Goal: Transaction & Acquisition: Purchase product/service

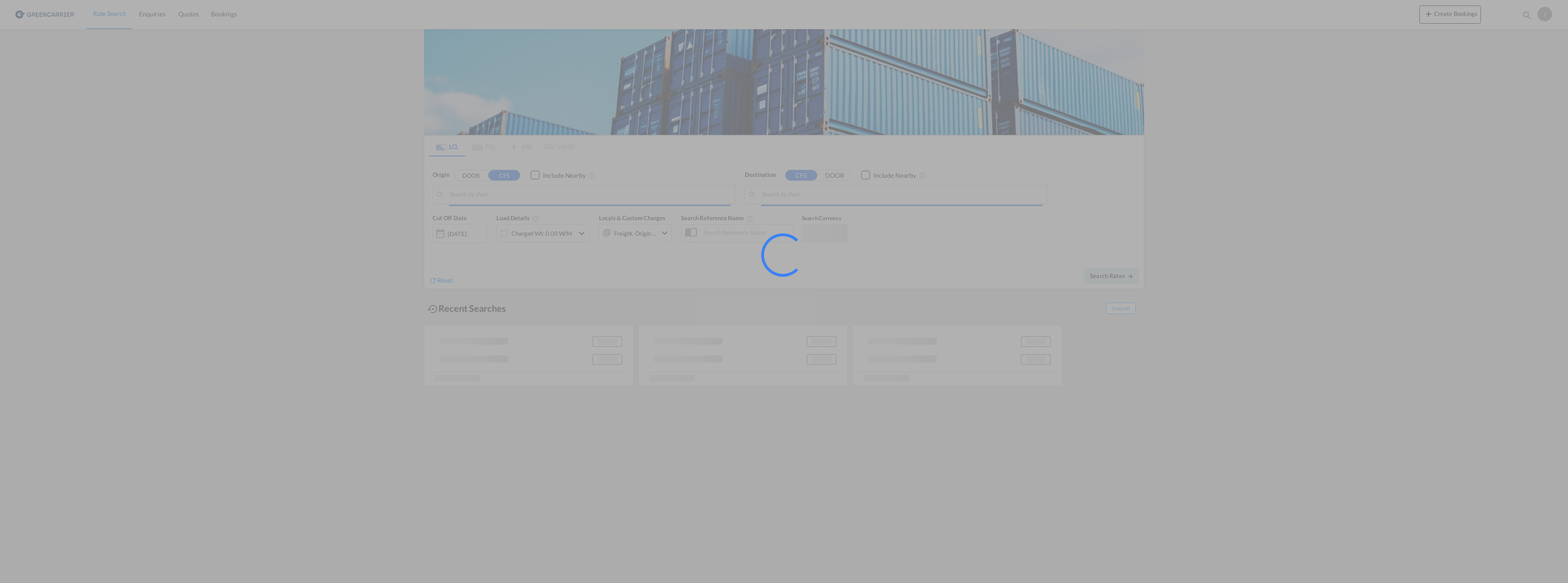
type input "[GEOGRAPHIC_DATA], NOOSL"
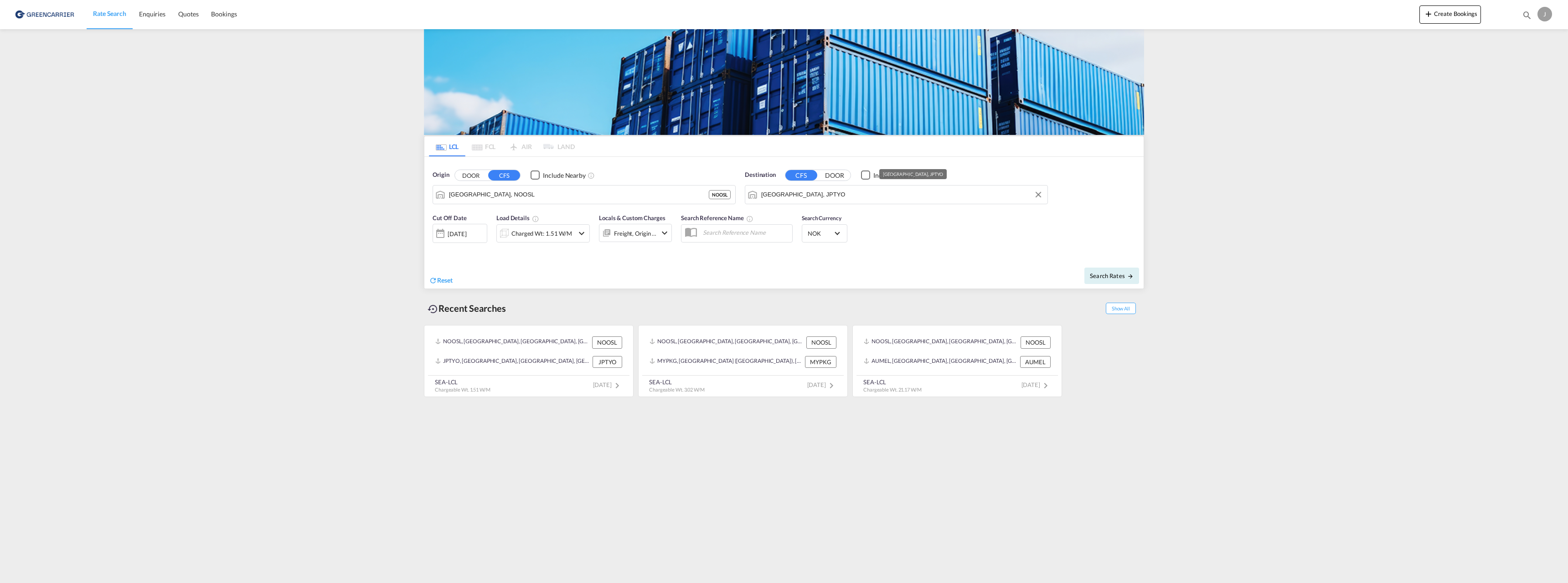
click at [785, 193] on input "[GEOGRAPHIC_DATA], JPTYO" at bounding box center [902, 195] width 282 height 13
click at [785, 194] on input "[GEOGRAPHIC_DATA], JPTYO" at bounding box center [902, 195] width 282 height 13
click at [796, 215] on div "Los Ang eles, [GEOGRAPHIC_DATA] [GEOGRAPHIC_DATA] USLAX" at bounding box center [831, 219] width 173 height 27
type input "[GEOGRAPHIC_DATA], [GEOGRAPHIC_DATA], USLAX"
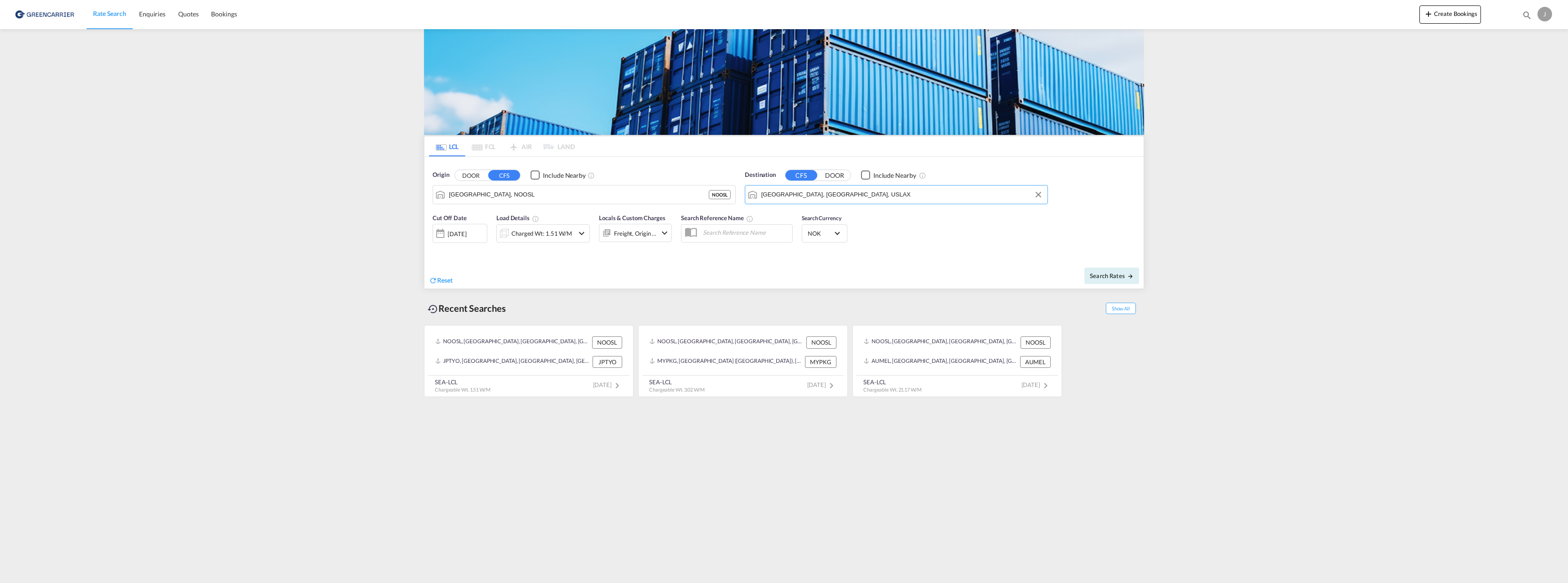
click at [460, 232] on div "[DATE]" at bounding box center [457, 233] width 19 height 8
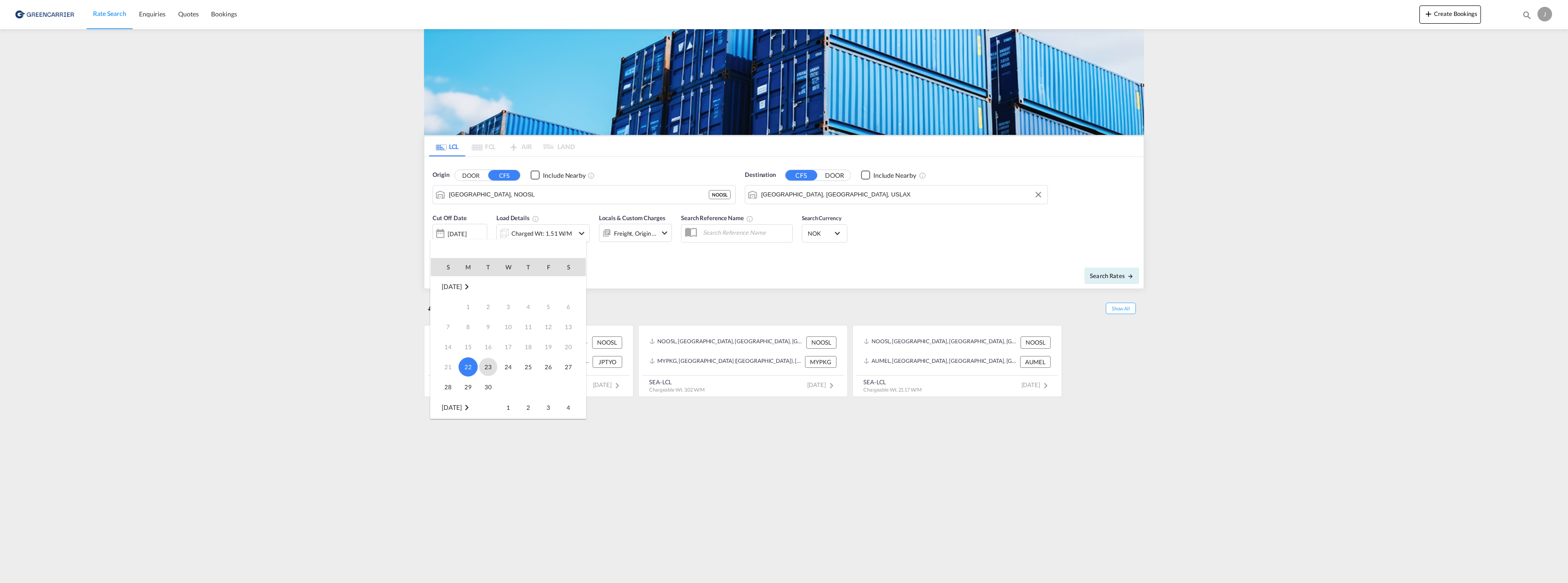
click at [486, 366] on span "23" at bounding box center [488, 367] width 18 height 18
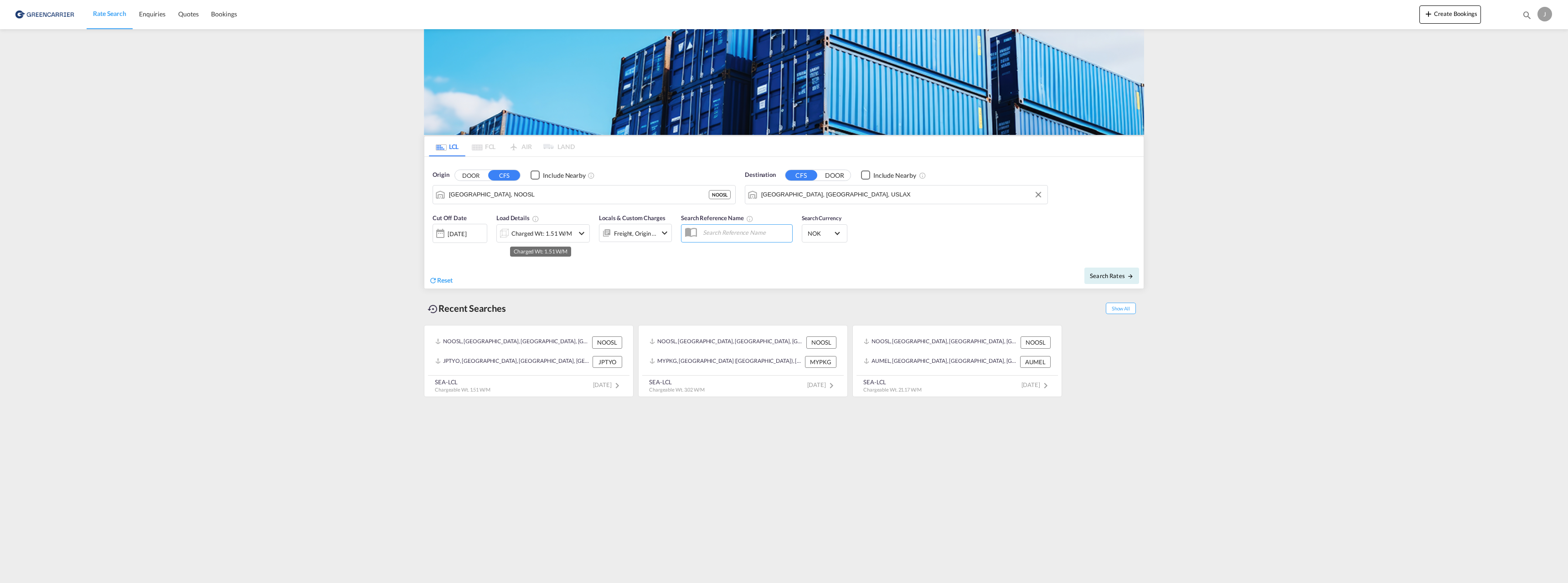
click at [542, 234] on div "Charged Wt: 1.51 W/M" at bounding box center [542, 233] width 61 height 13
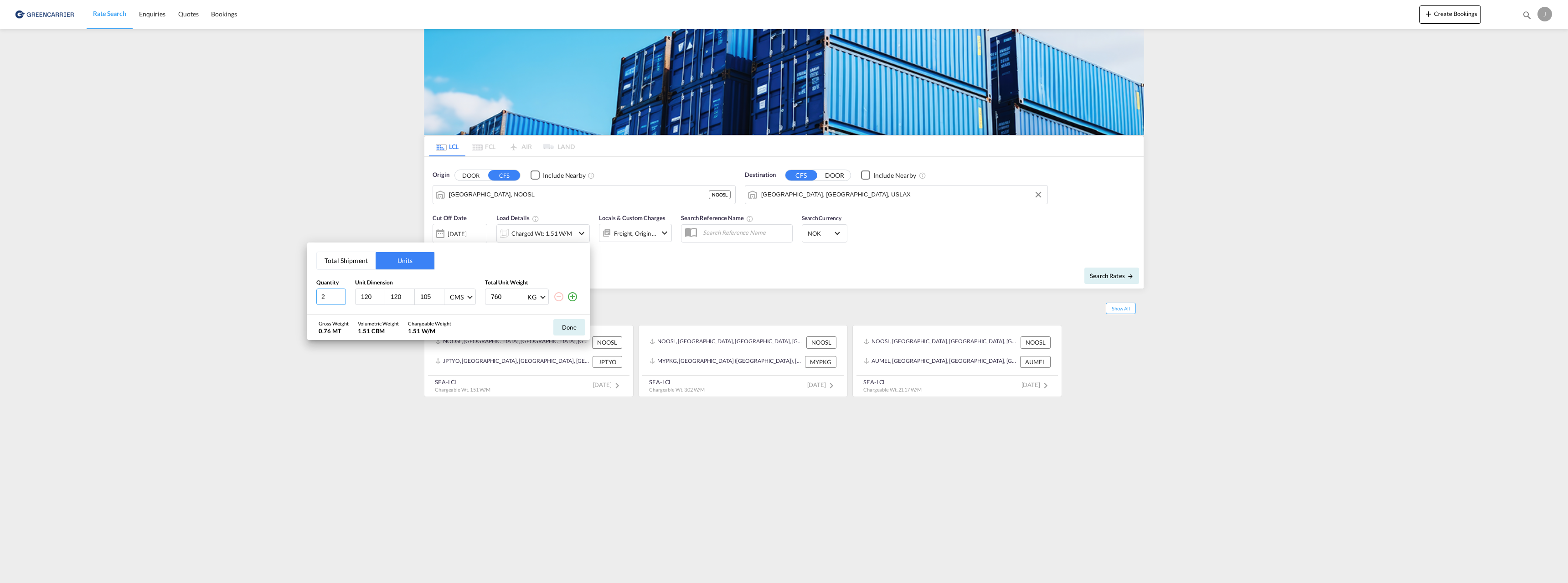
click at [341, 295] on input "2" at bounding box center [331, 296] width 30 height 16
click at [341, 295] on input "3" at bounding box center [331, 296] width 30 height 16
type input "4"
click at [341, 295] on input "4" at bounding box center [331, 296] width 30 height 16
click at [573, 329] on button "Done" at bounding box center [569, 327] width 32 height 16
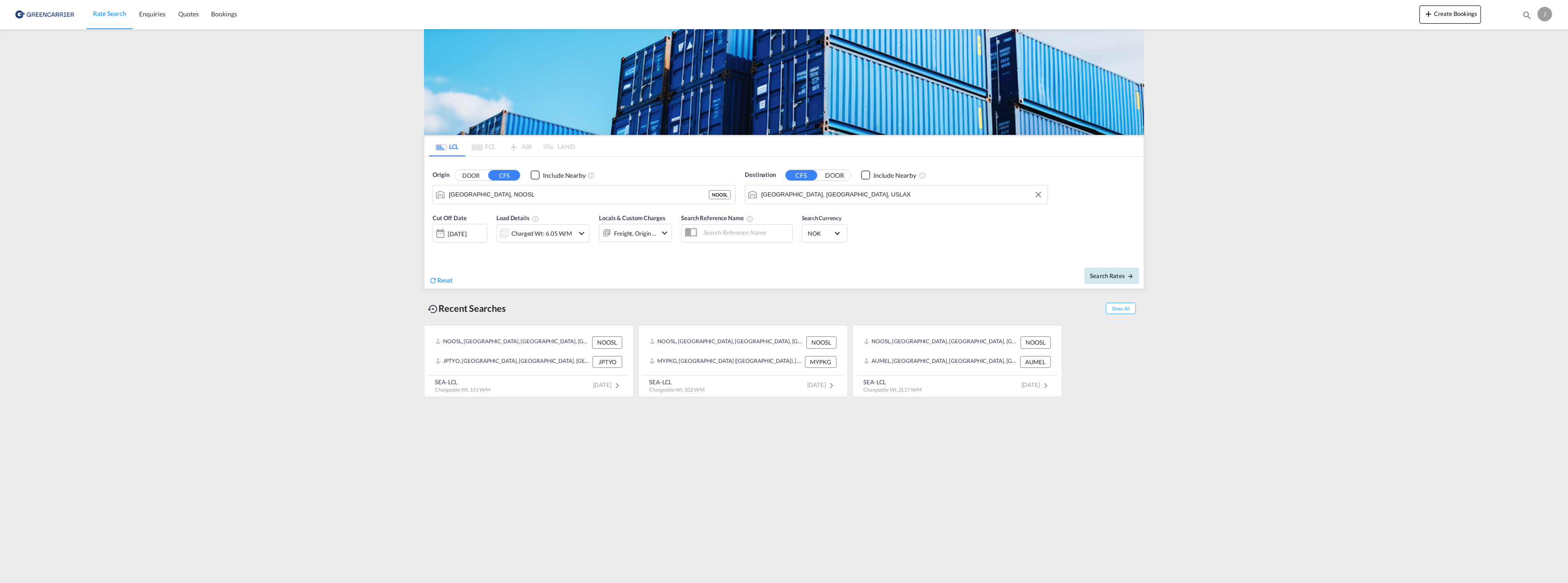
click at [1115, 276] on span "Search Rates" at bounding box center [1111, 276] width 44 height 7
type input "NOOSL to USLAX / [DATE]"
